Goal: Find specific page/section: Find specific page/section

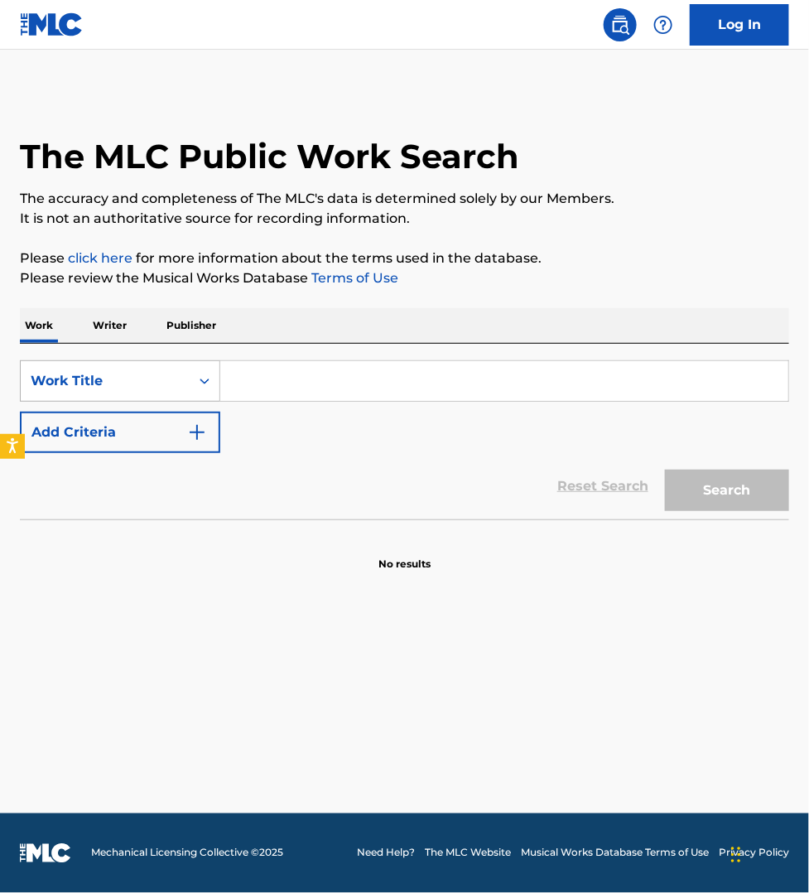
click at [96, 379] on div "Work Title" at bounding box center [105, 381] width 149 height 20
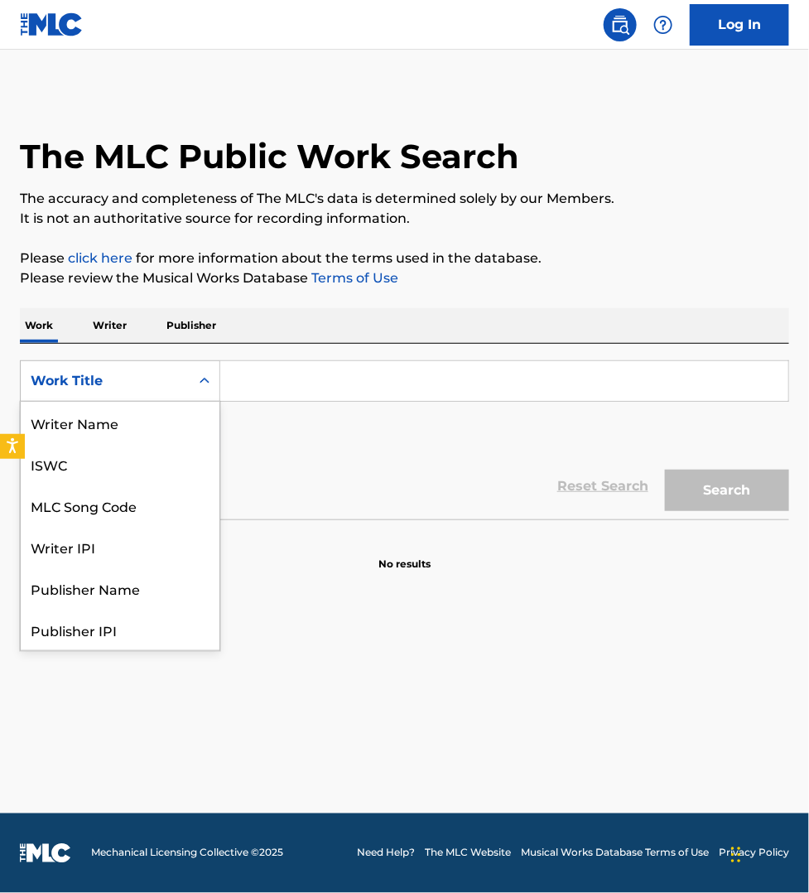
scroll to position [83, 0]
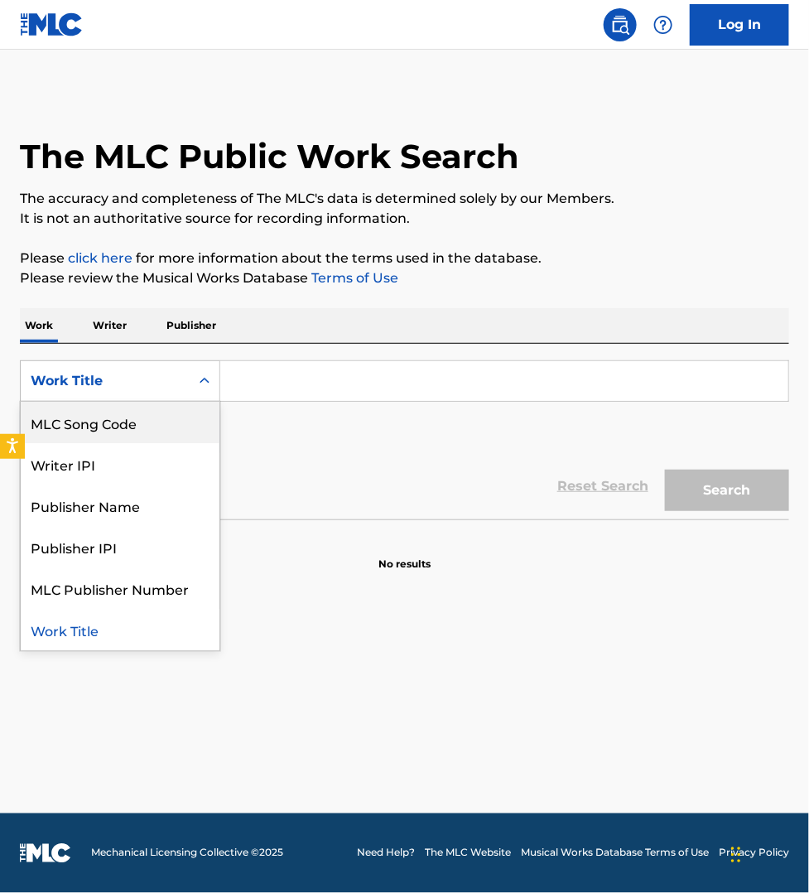
click at [123, 330] on p "Writer" at bounding box center [110, 325] width 44 height 35
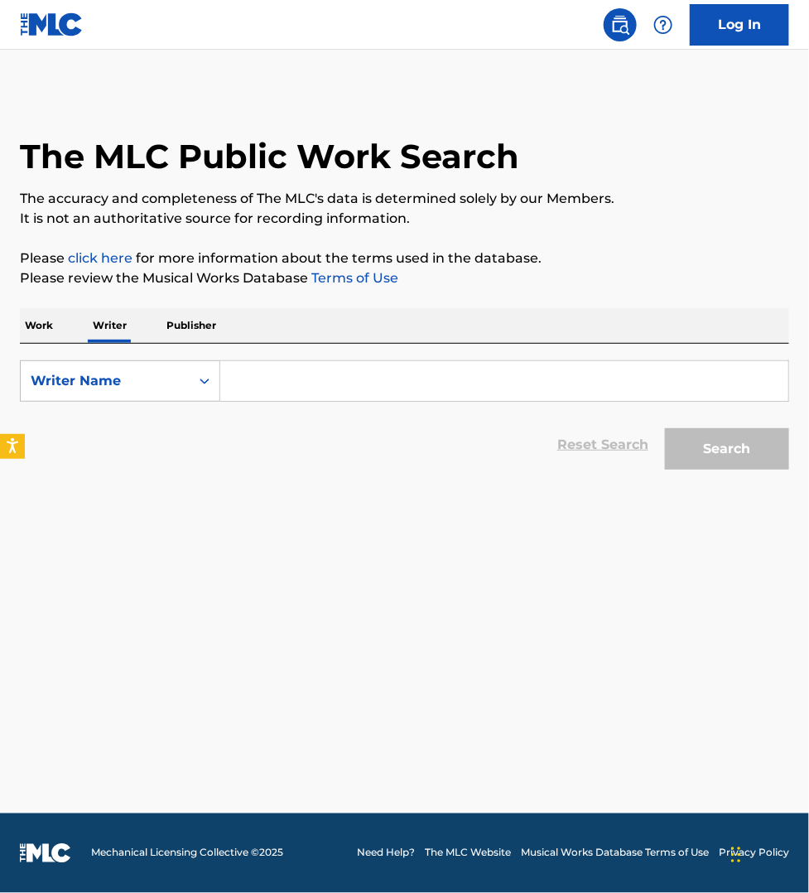
click at [263, 374] on input "Search Form" at bounding box center [504, 381] width 568 height 40
paste input "CHARLOTTE EMMA AITCHISON"
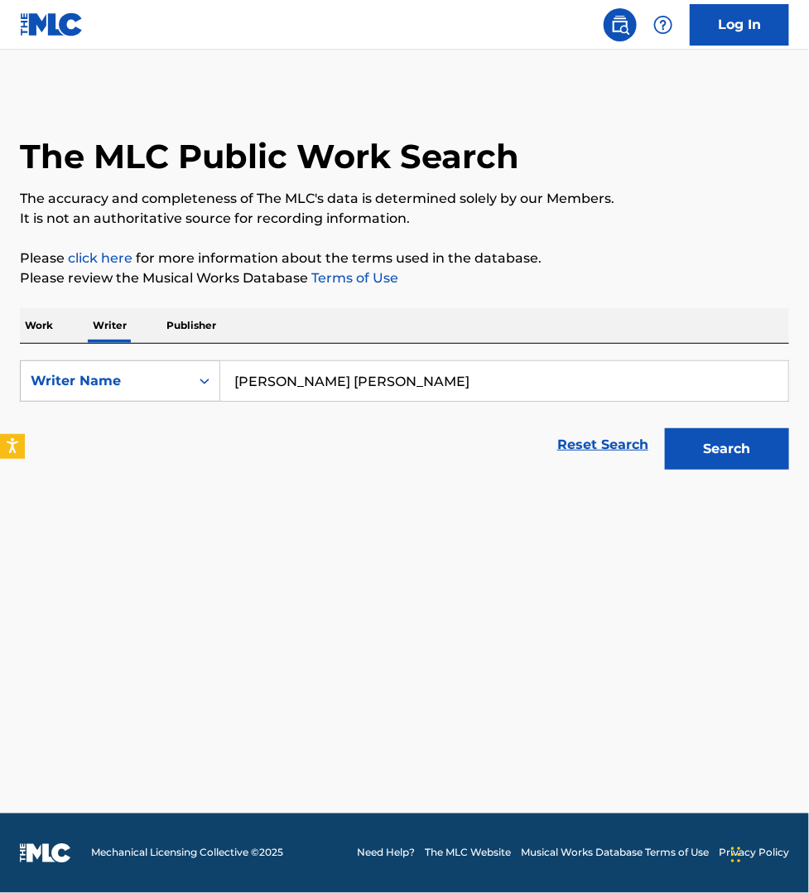
type input "charlotte emma aitchison"
click at [711, 444] on button "Search" at bounding box center [727, 448] width 124 height 41
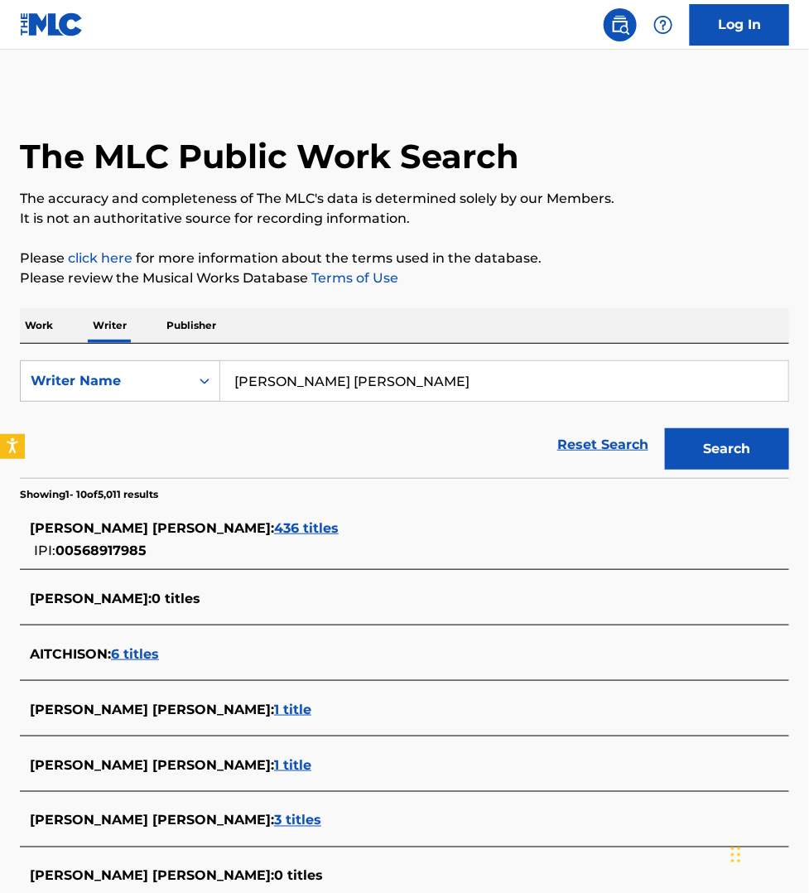
click at [284, 531] on span "436 titles" at bounding box center [306, 528] width 65 height 16
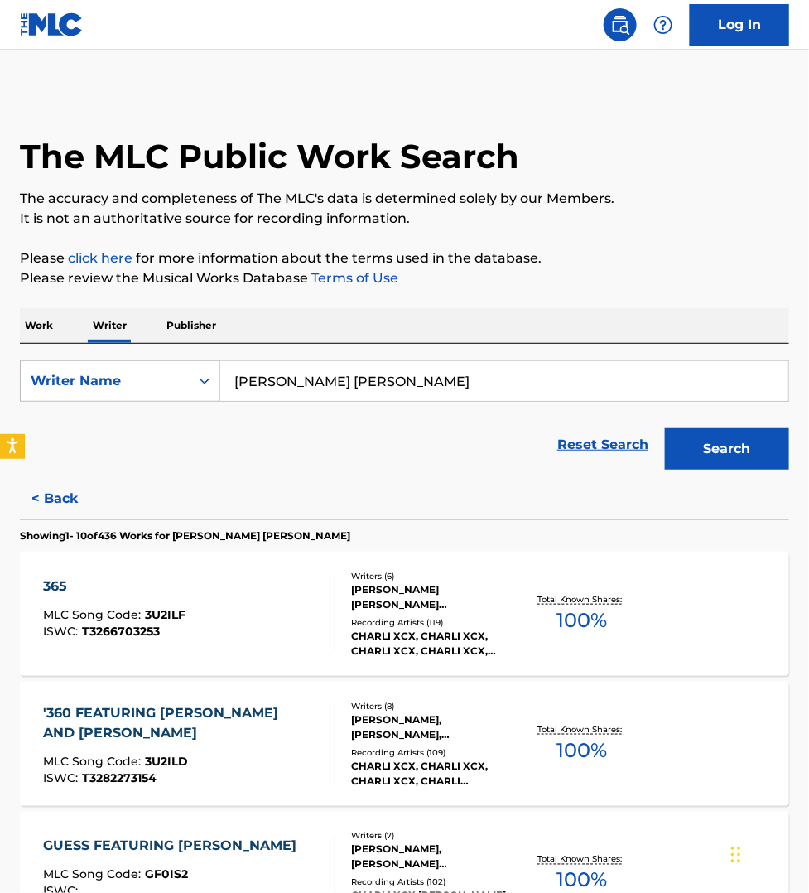
click at [271, 617] on div "365 MLC Song Code : 3U2ILF ISWC : T3266703253" at bounding box center [189, 614] width 292 height 75
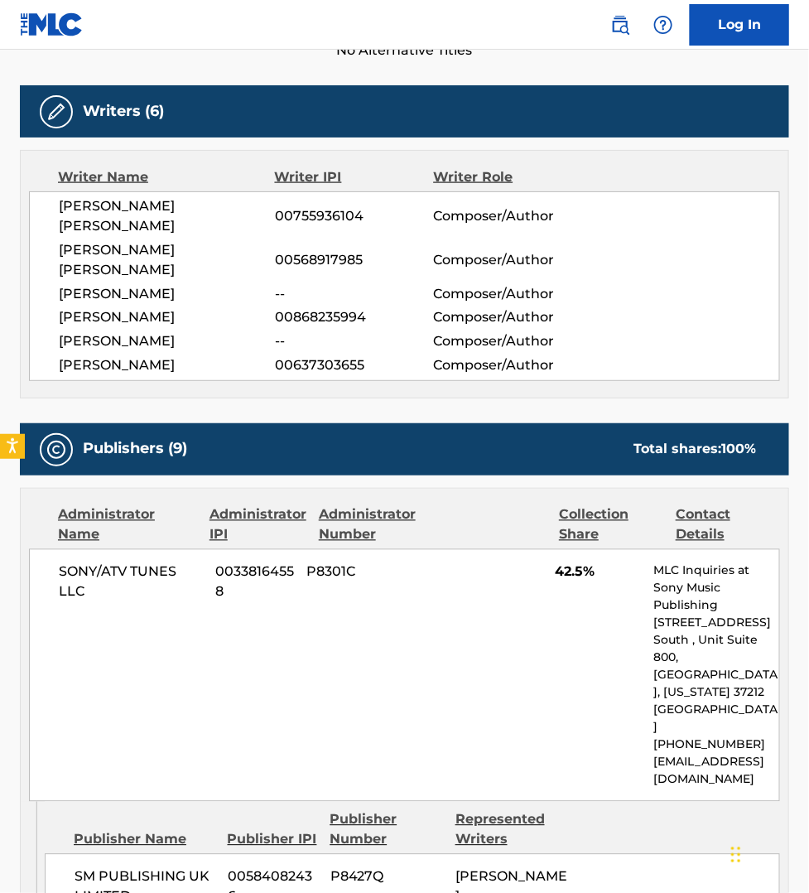
scroll to position [518, 0]
